Goal: Transaction & Acquisition: Subscribe to service/newsletter

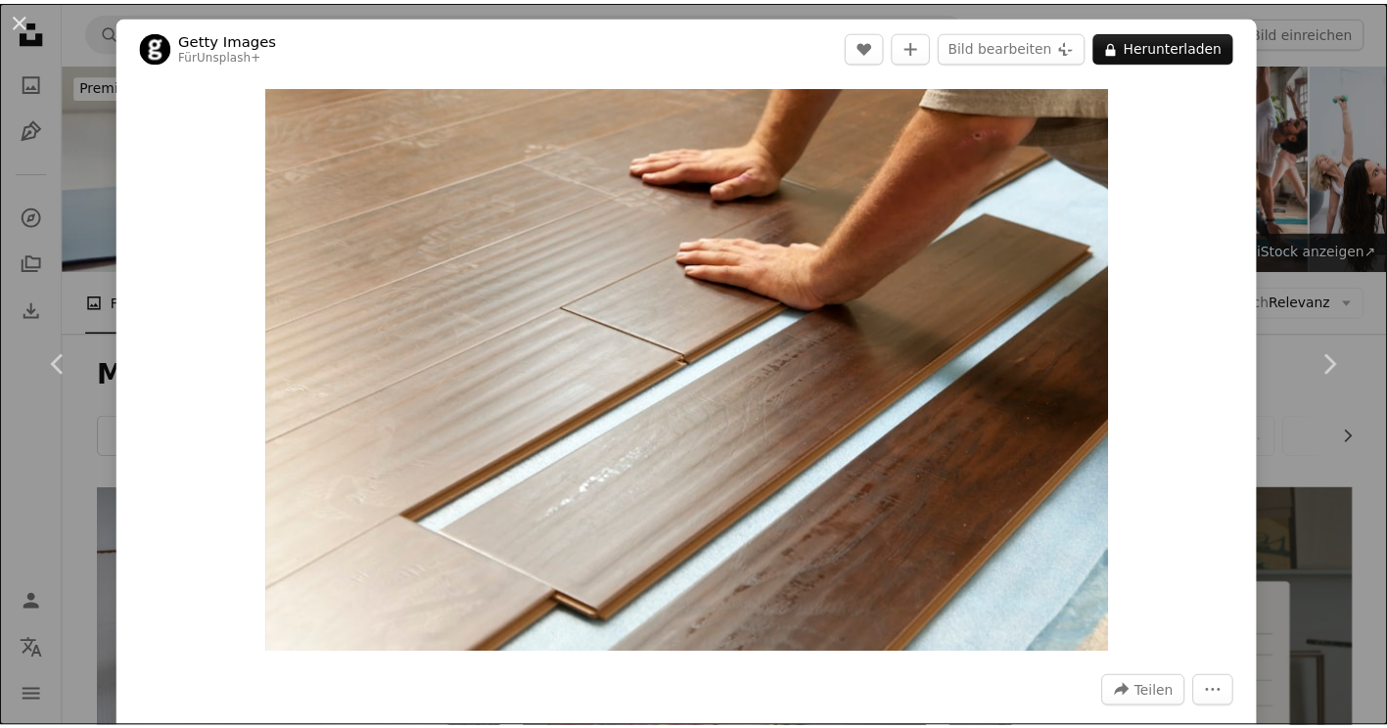
scroll to position [12715, 0]
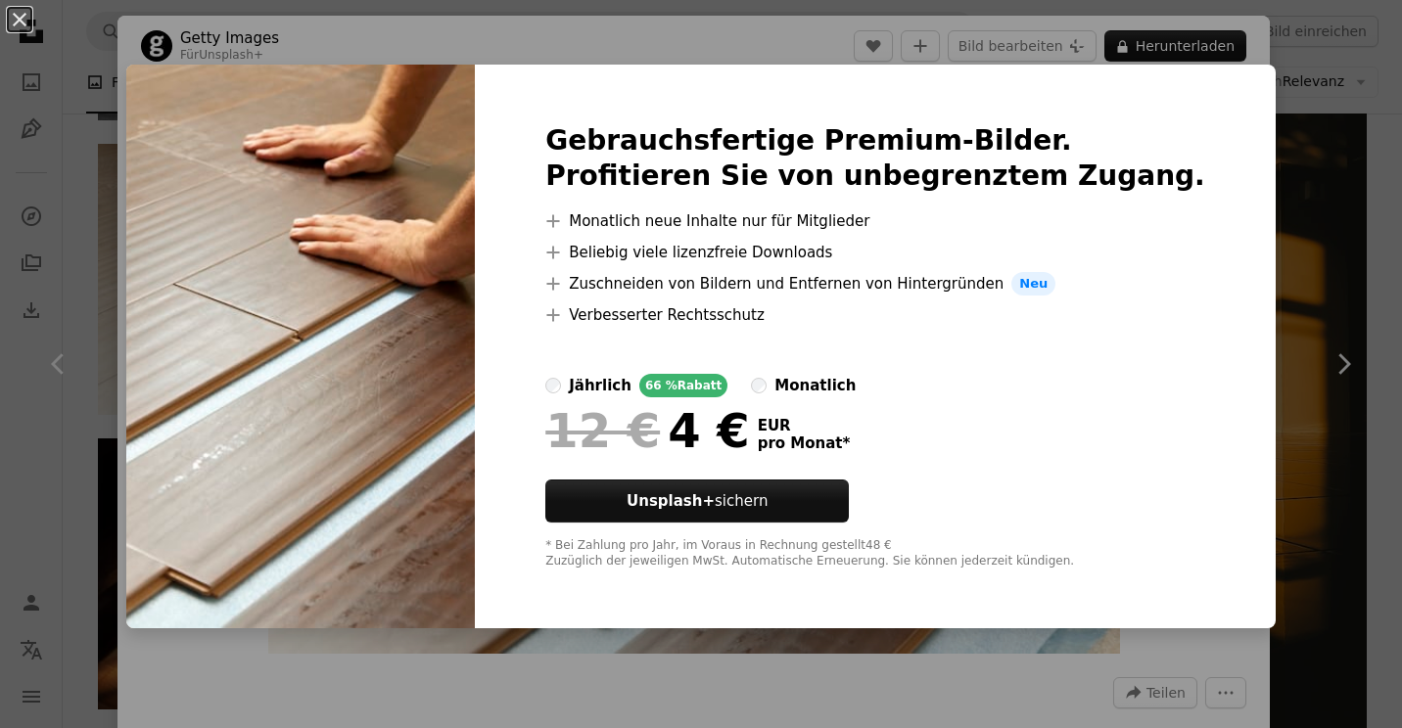
click at [1240, 133] on div "An X shape Gebrauchsfertige Premium-Bilder. Profitieren Sie von unbegrenztem Zu…" at bounding box center [701, 364] width 1402 height 728
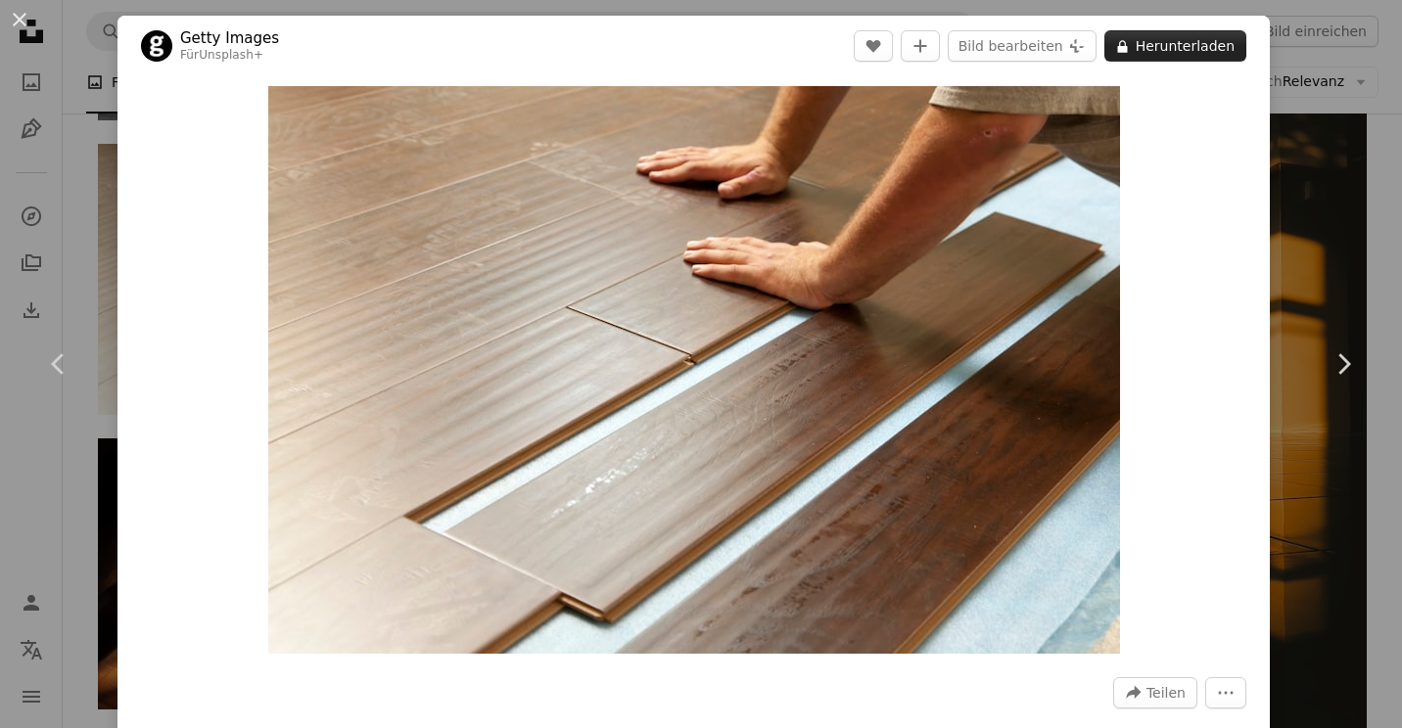
click at [1148, 52] on button "A lock Herunterladen" at bounding box center [1175, 45] width 142 height 31
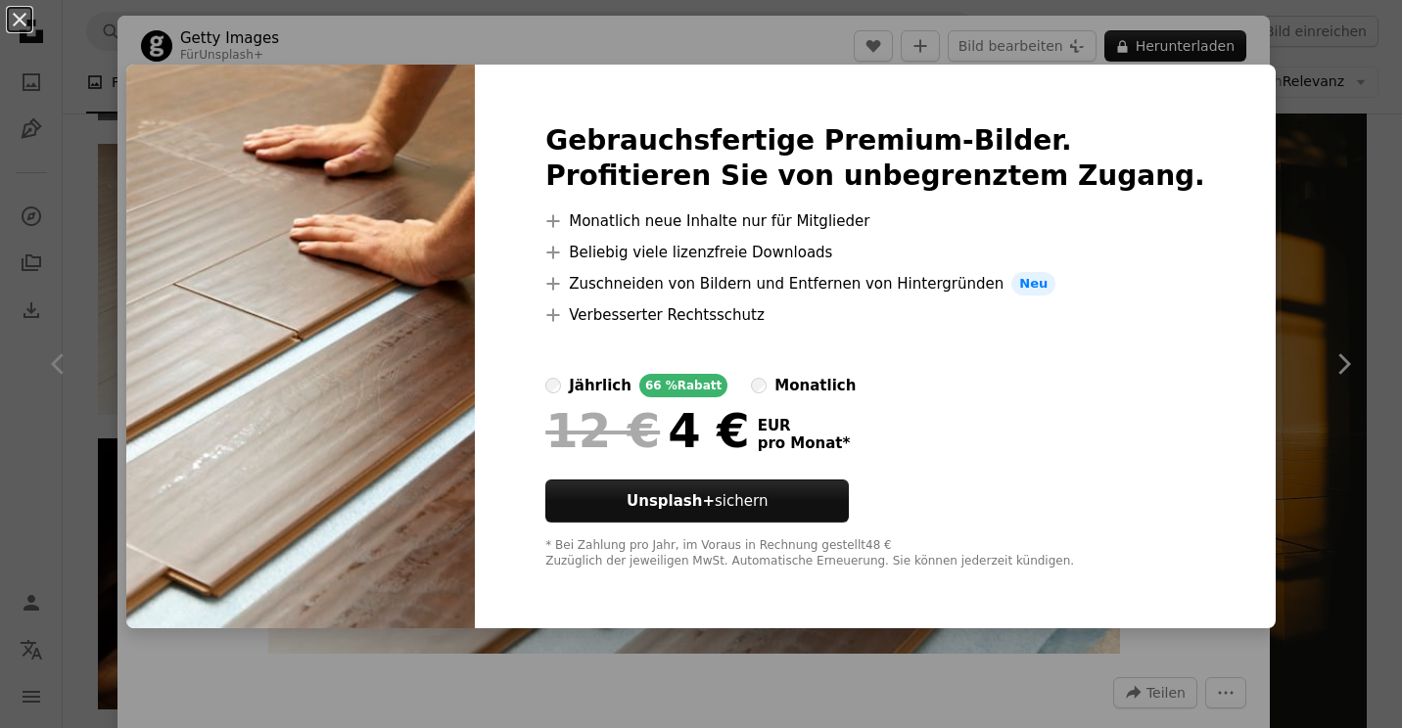
click at [820, 396] on div "monatlich" at bounding box center [814, 385] width 81 height 23
click at [821, 384] on div "monatlich" at bounding box center [814, 385] width 81 height 23
click at [631, 382] on div "jährlich" at bounding box center [600, 385] width 63 height 23
click at [1222, 129] on div "An X shape Gebrauchsfertige Premium-Bilder. Profitieren Sie von unbegrenztem Zu…" at bounding box center [701, 364] width 1402 height 728
